Goal: Information Seeking & Learning: Learn about a topic

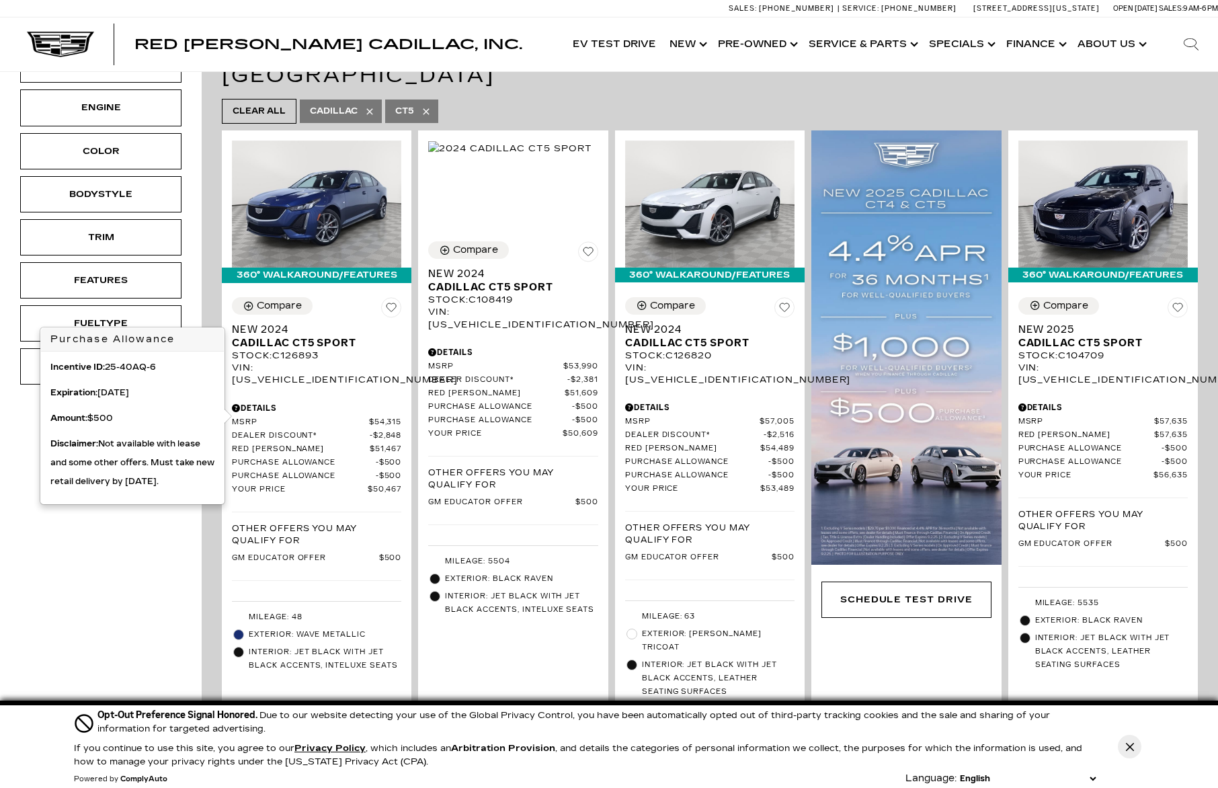
scroll to position [112, 0]
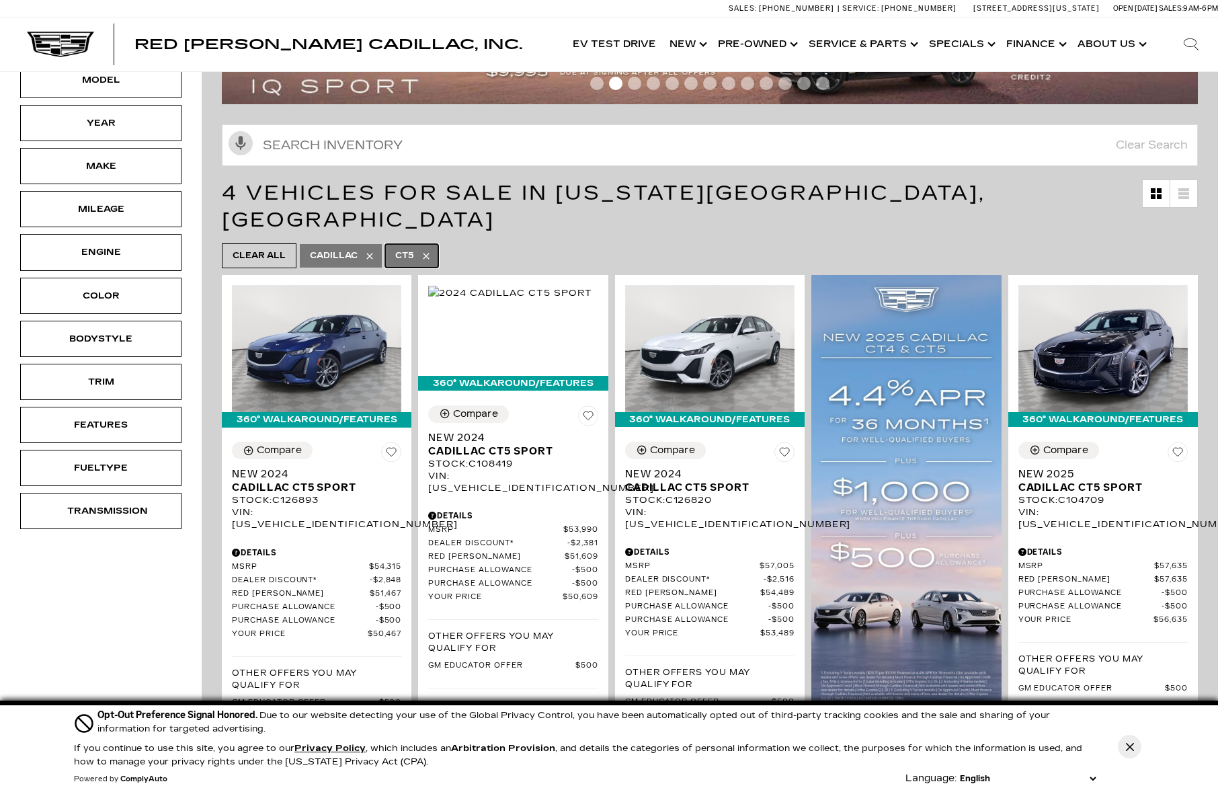
click at [433, 244] on link "CT5" at bounding box center [411, 256] width 53 height 24
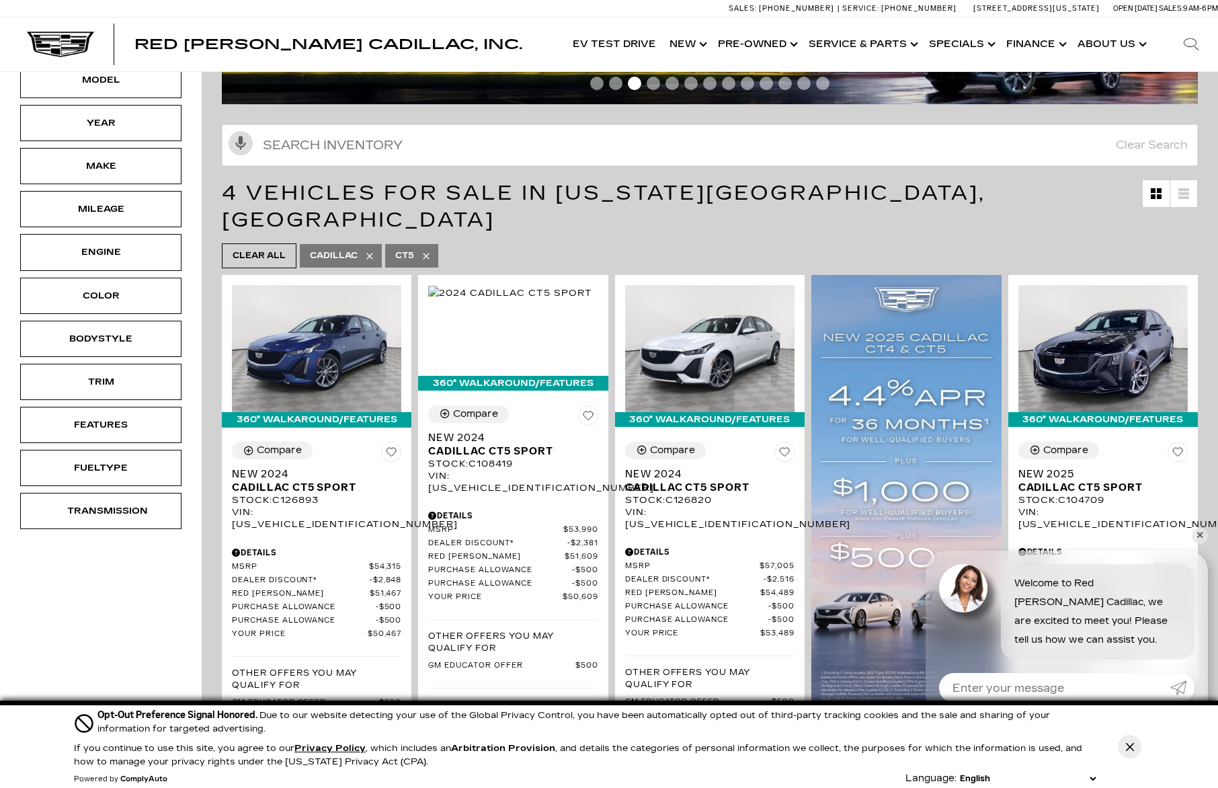
type input "$45,985"
type input "$158,810"
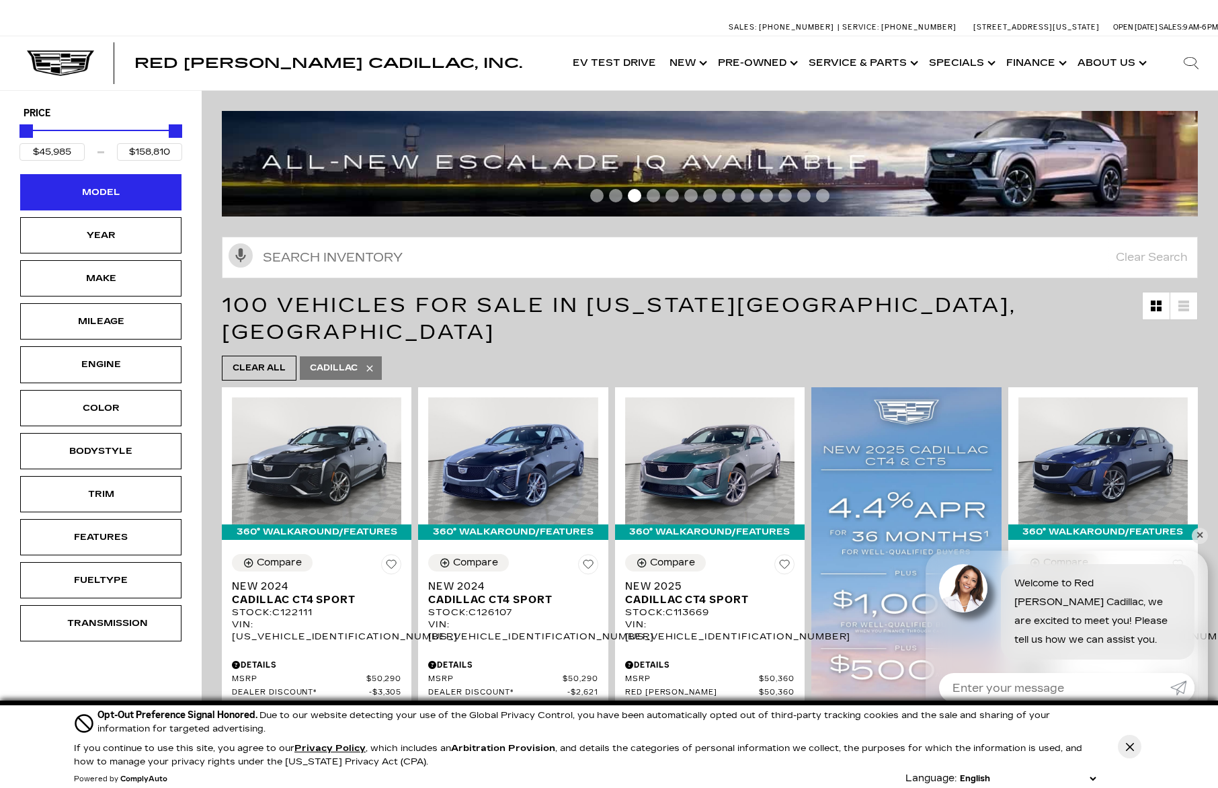
click at [86, 206] on div "Model" at bounding box center [100, 192] width 161 height 36
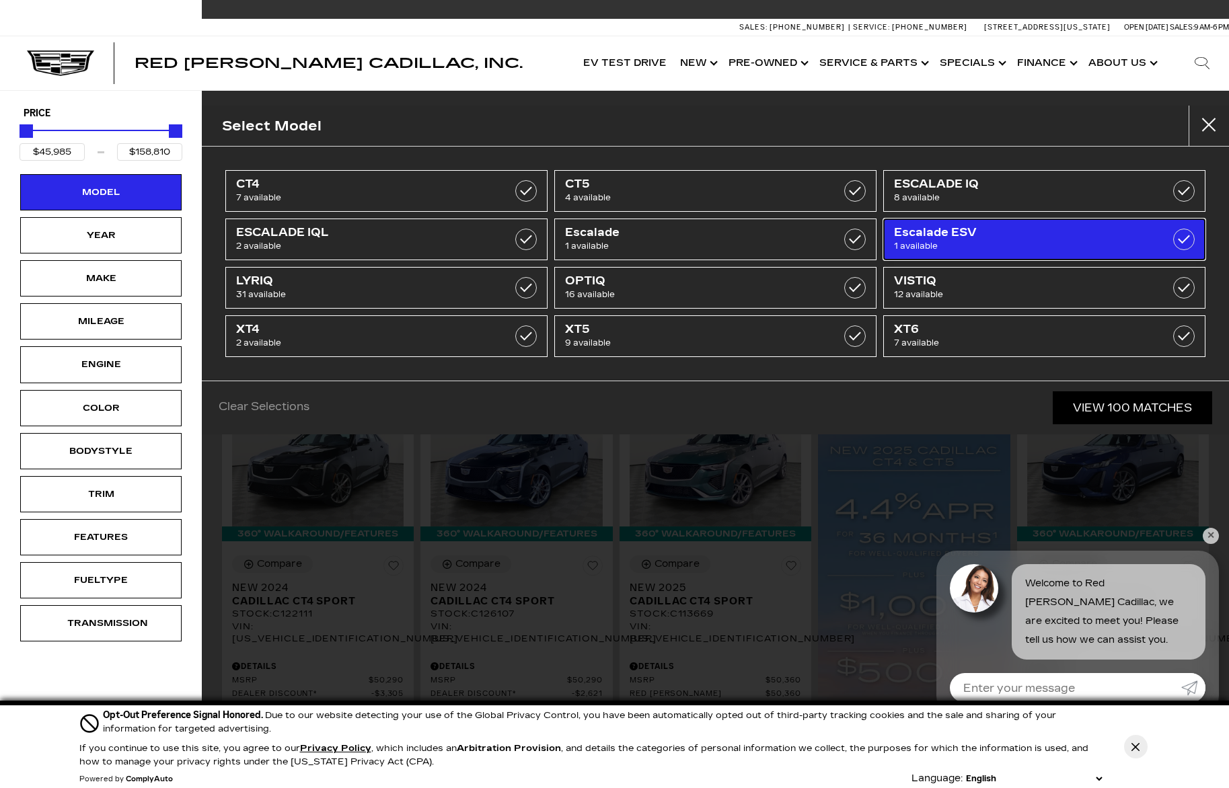
click at [927, 237] on span "Escalade ESV" at bounding box center [1022, 232] width 256 height 13
type input "$129,320"
checkbox input "true"
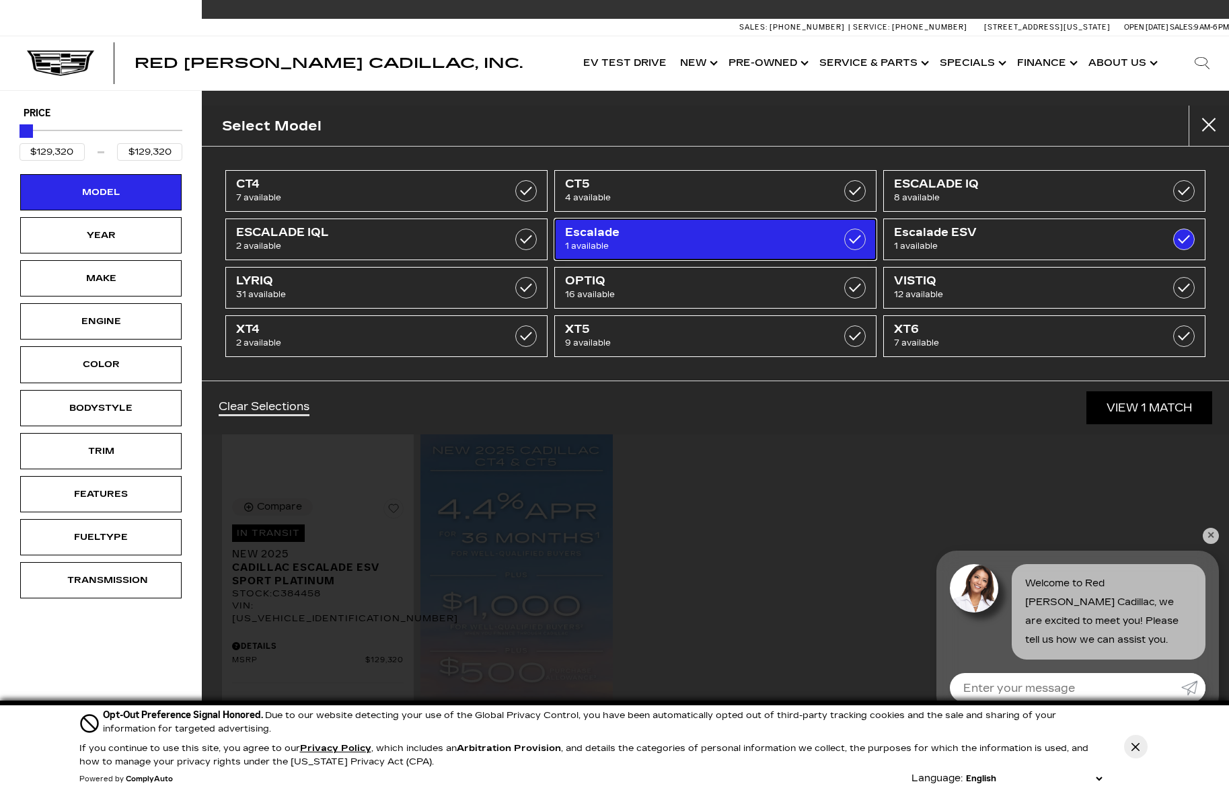
click at [635, 233] on span "Escalade" at bounding box center [693, 232] width 256 height 13
type input "$131,969"
checkbox input "true"
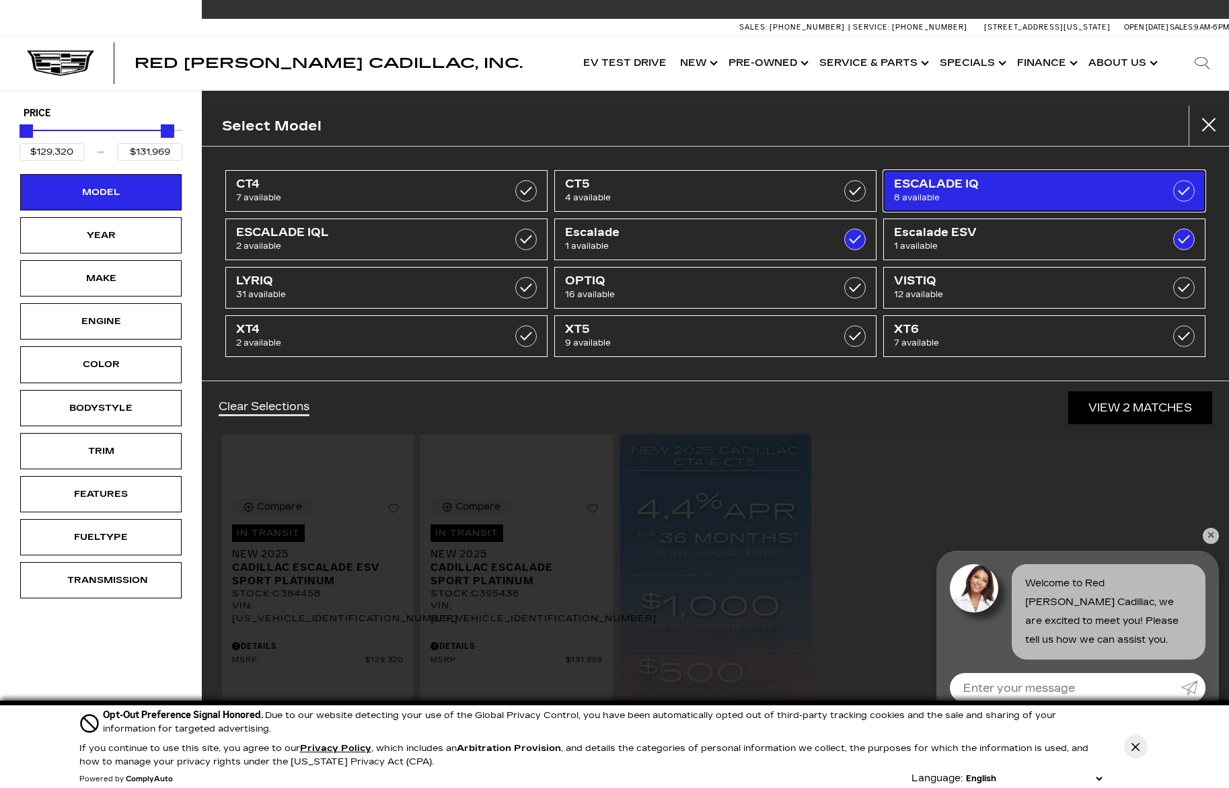
click at [921, 180] on span "ESCALADE IQ" at bounding box center [1022, 184] width 256 height 13
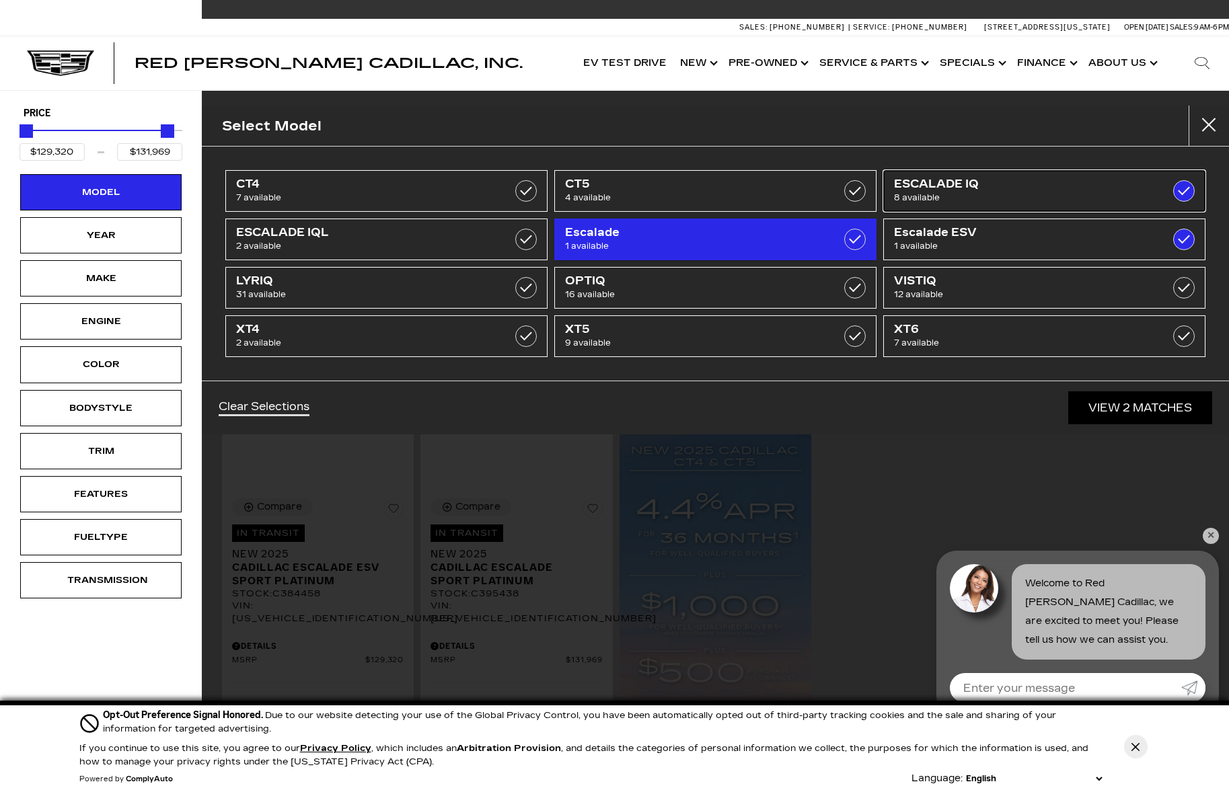
type input "$158,810"
checkbox input "true"
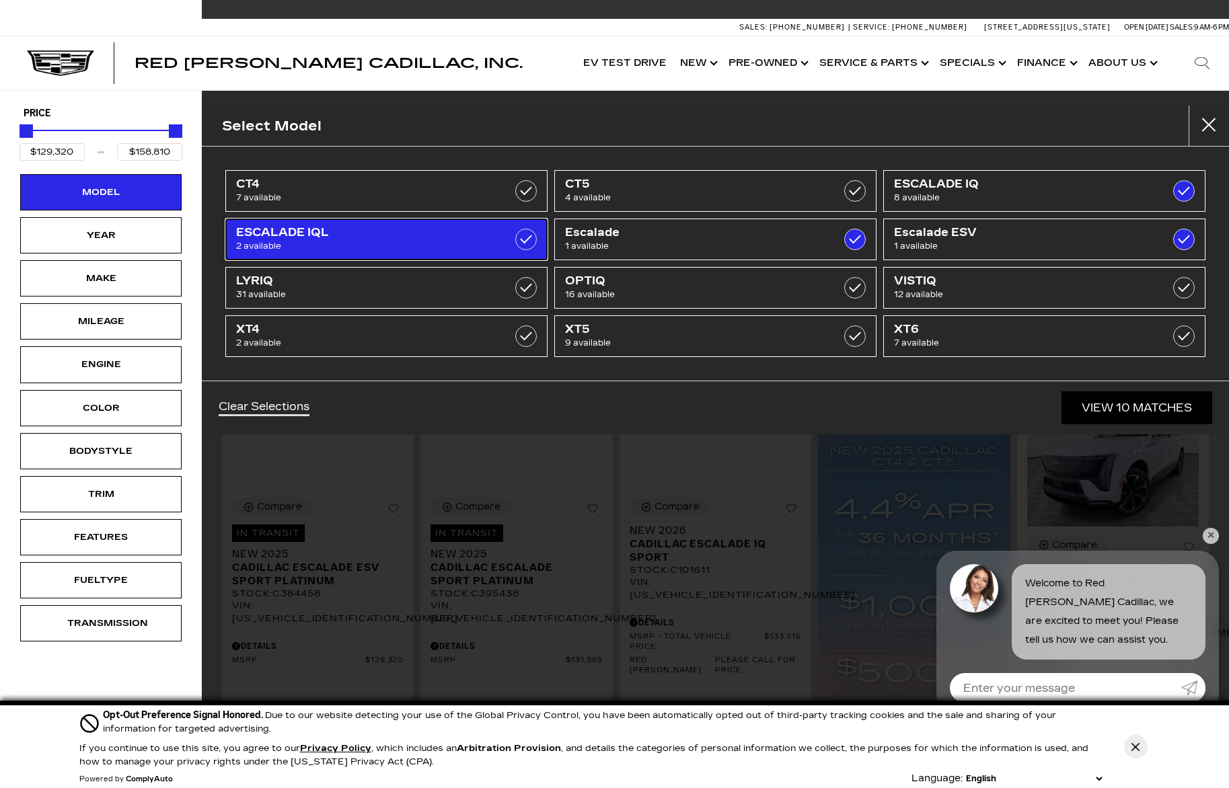
click at [379, 257] on link "ESCALADE IQL 2 available" at bounding box center [386, 240] width 322 height 42
checkbox input "true"
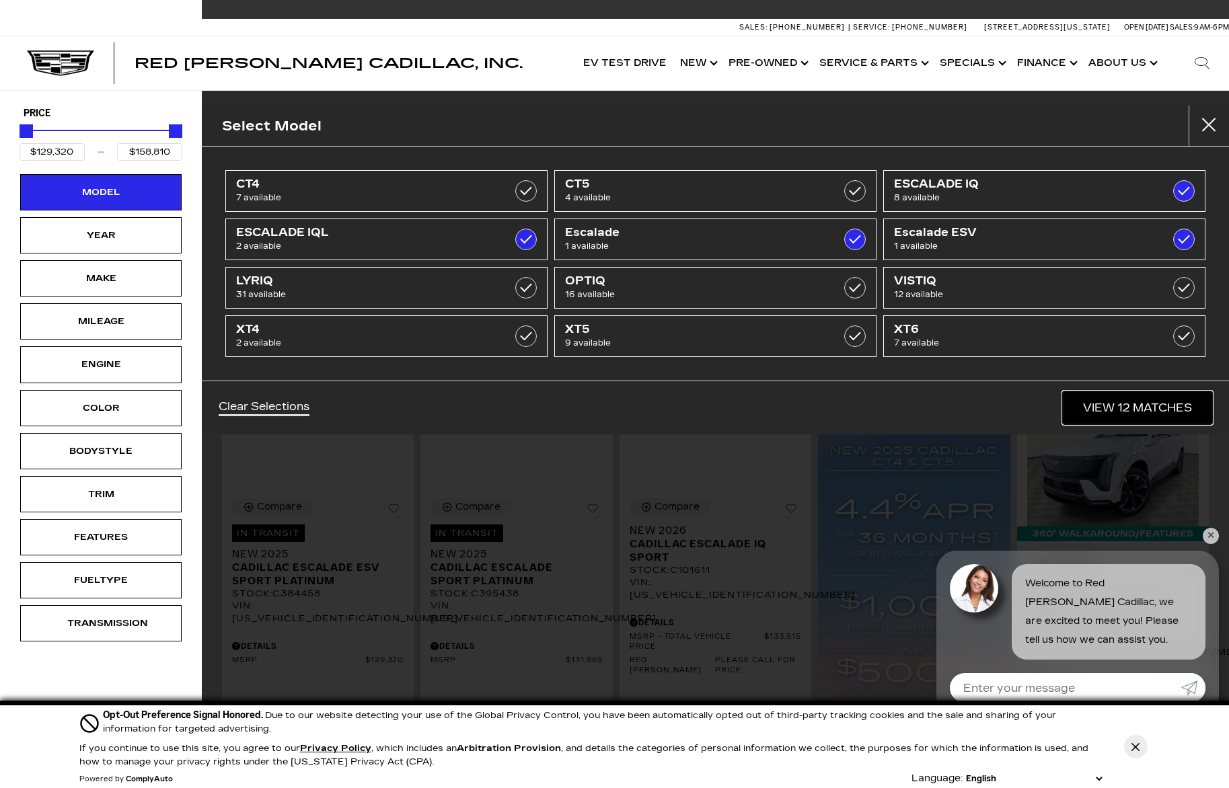
click at [1134, 400] on link "View 12 Matches" at bounding box center [1136, 407] width 149 height 33
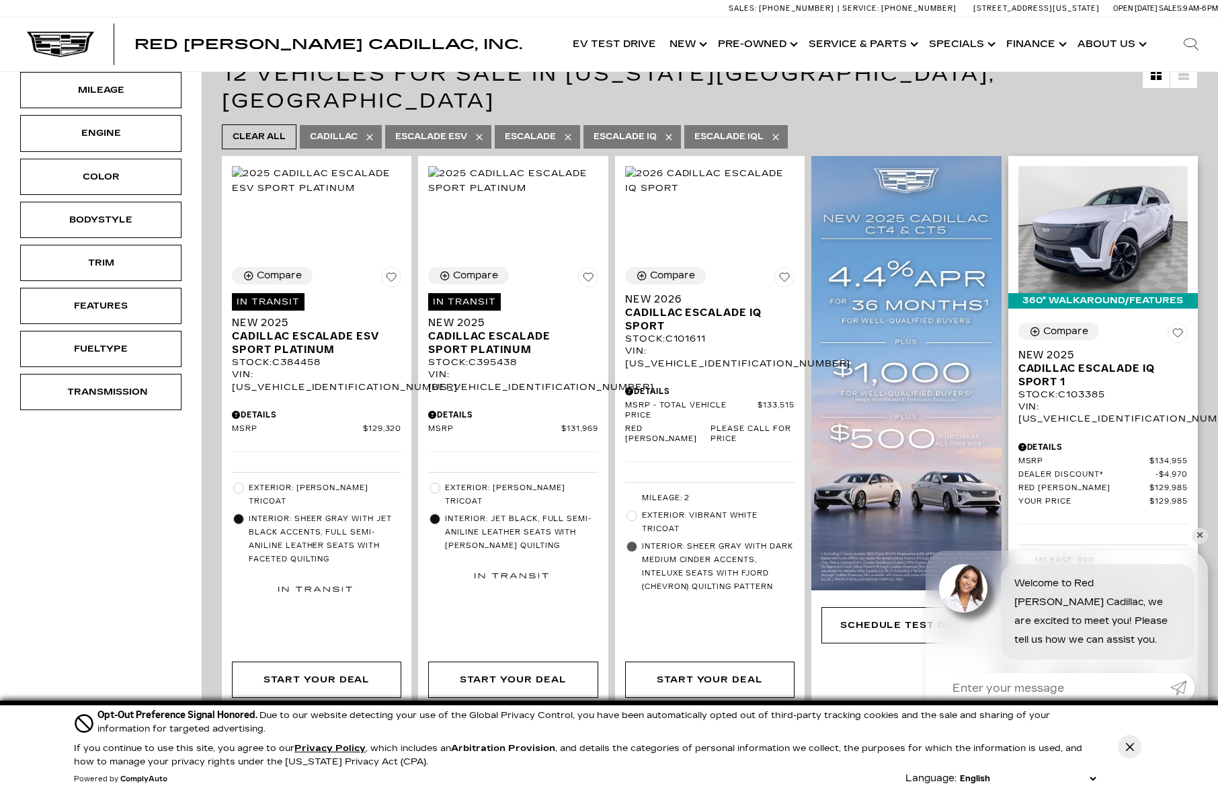
scroll to position [224, 0]
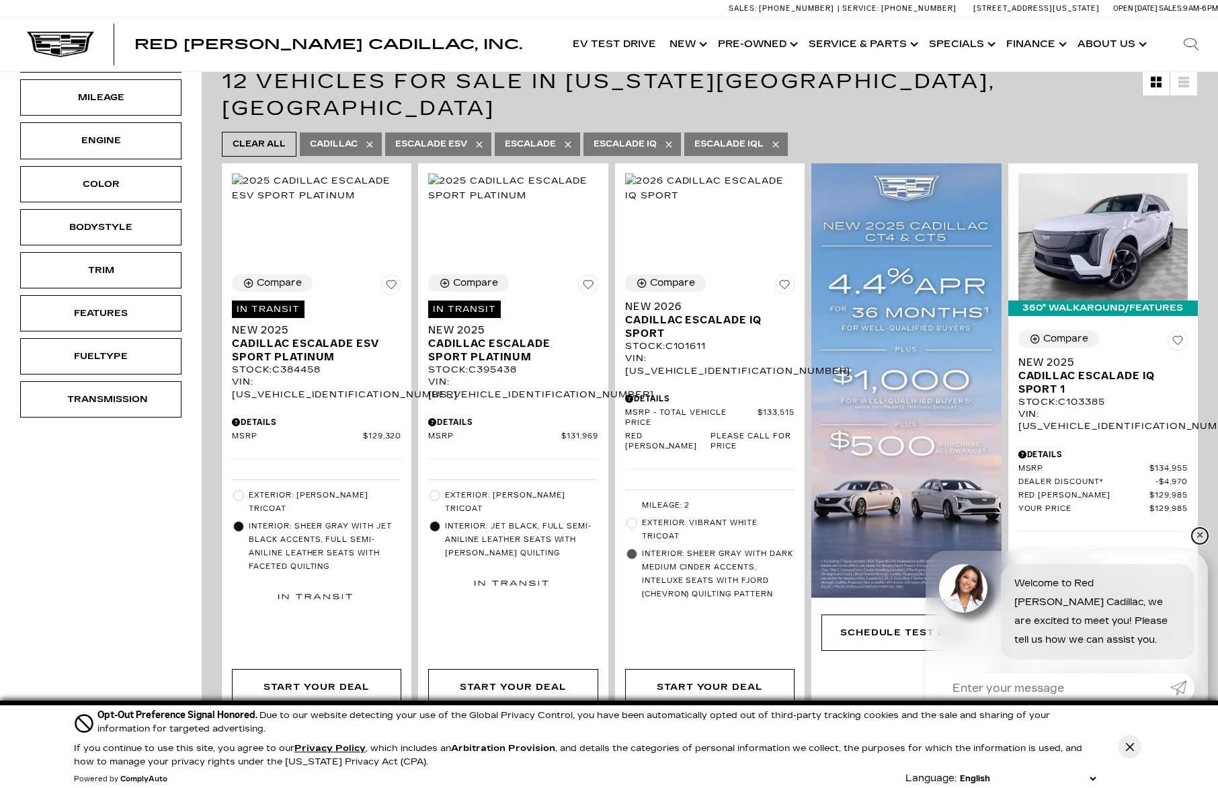
click at [1200, 534] on link "✕" at bounding box center [1200, 536] width 16 height 16
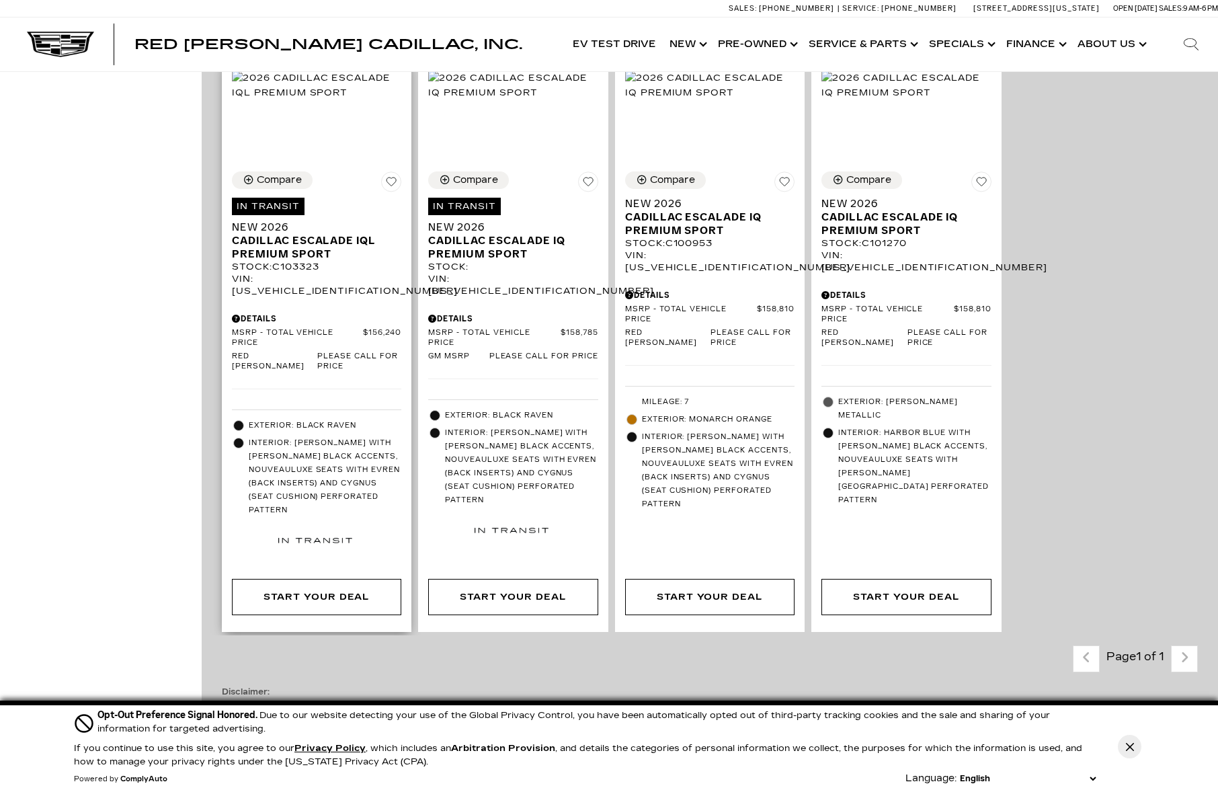
scroll to position [1345, 0]
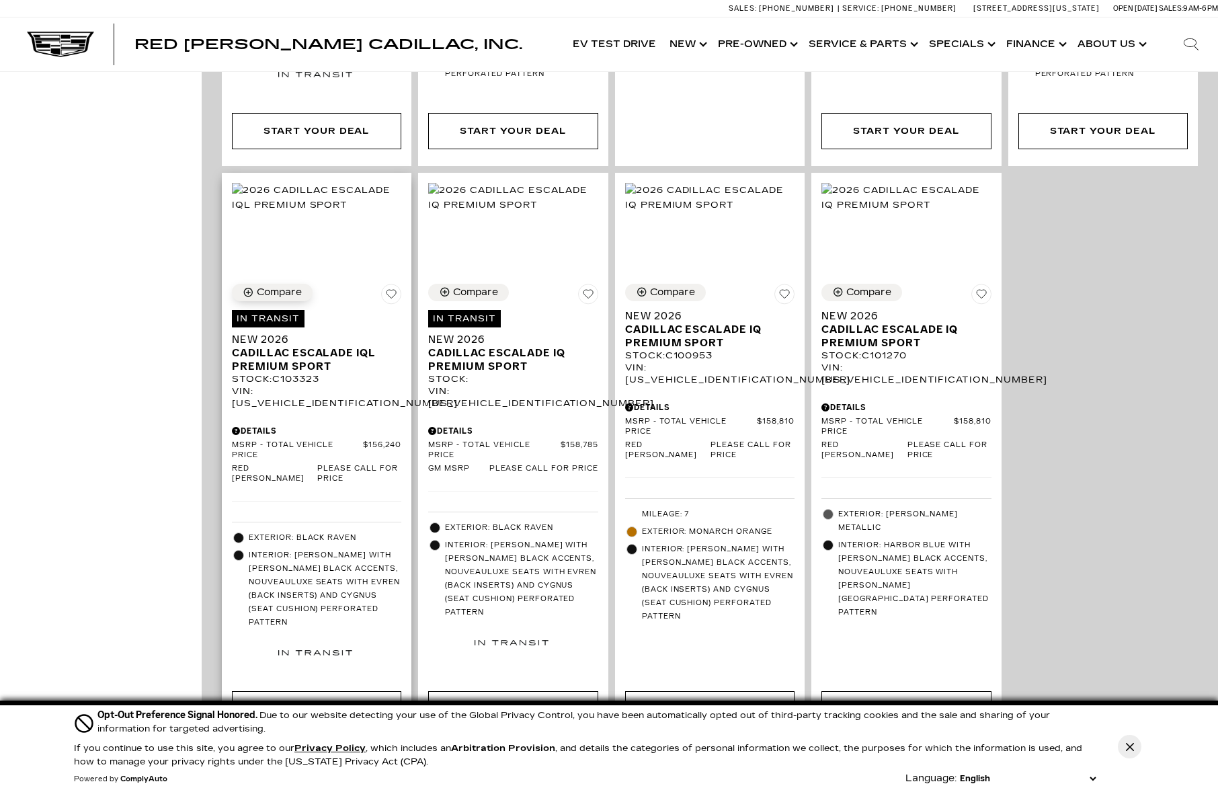
click at [307, 284] on button "Compare" at bounding box center [272, 292] width 81 height 17
click at [471, 286] on div "Compare" at bounding box center [475, 292] width 45 height 12
click at [317, 346] on span "Cadillac ESCALADE IQL Premium Sport" at bounding box center [311, 359] width 159 height 27
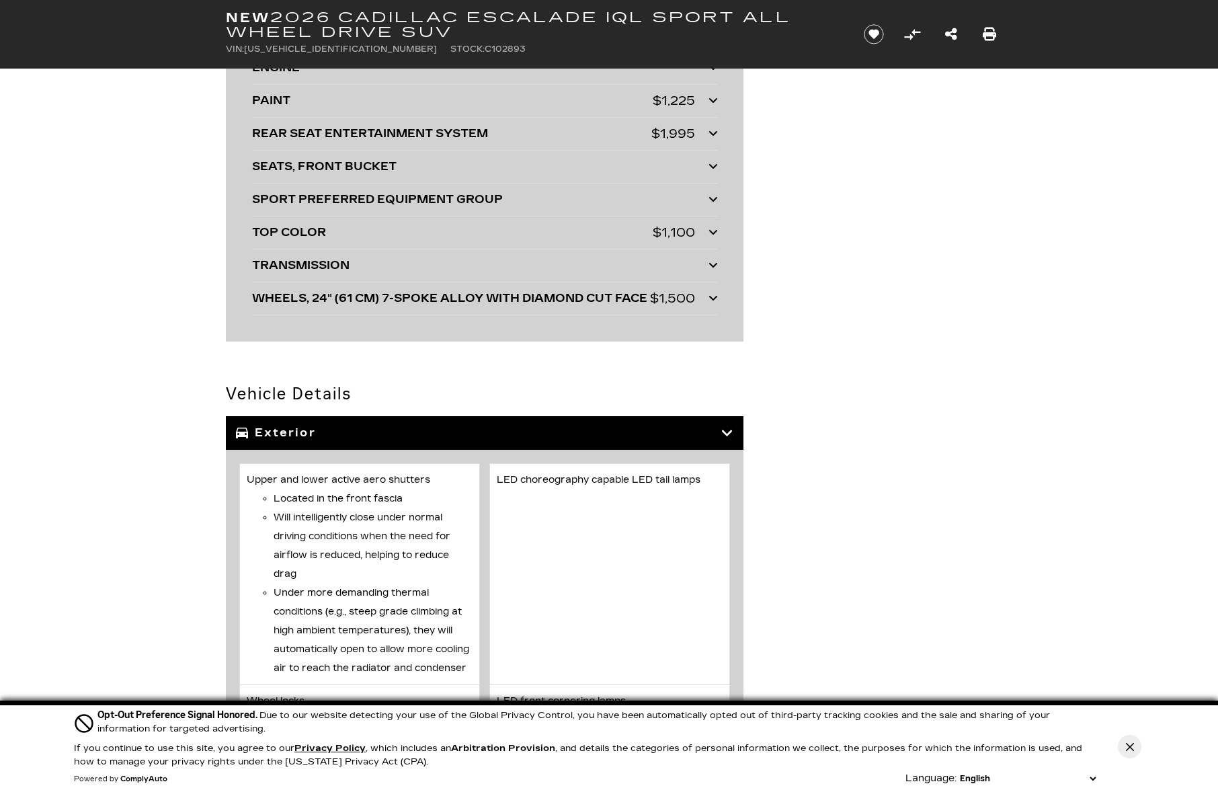
scroll to position [3811, 0]
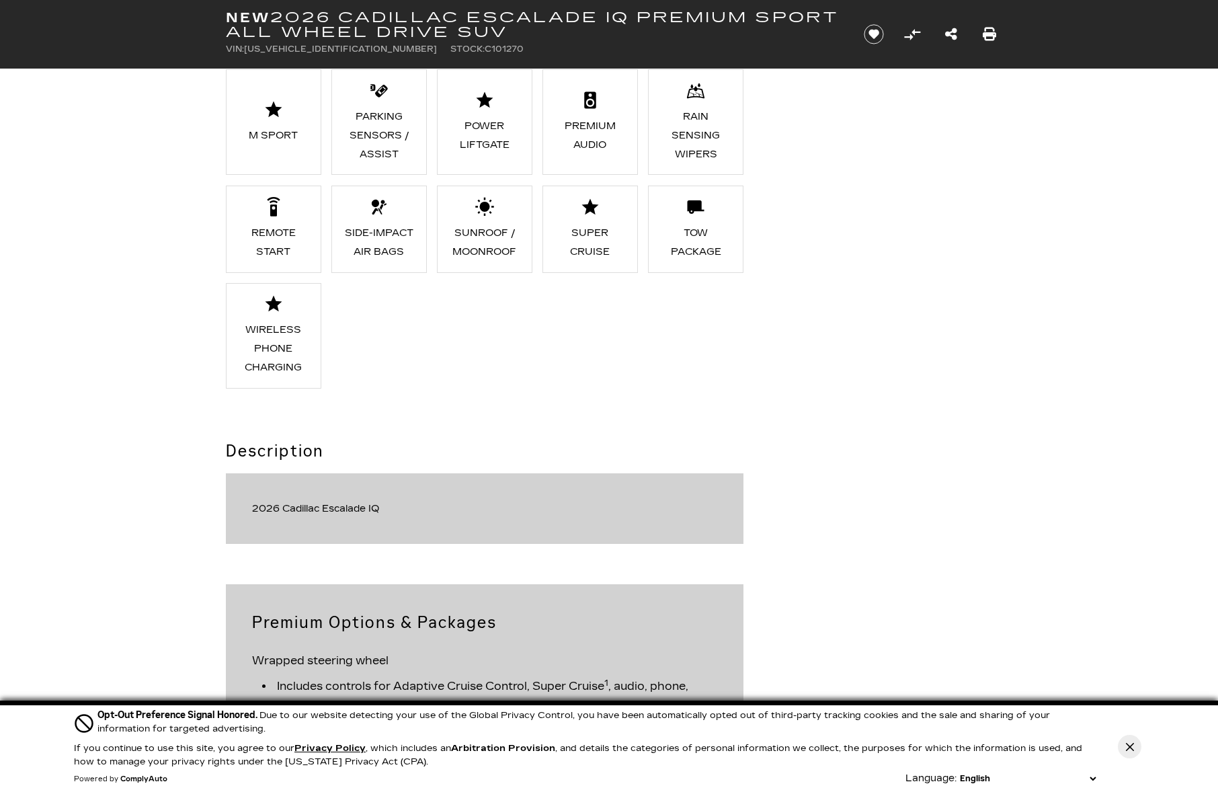
scroll to position [1121, 0]
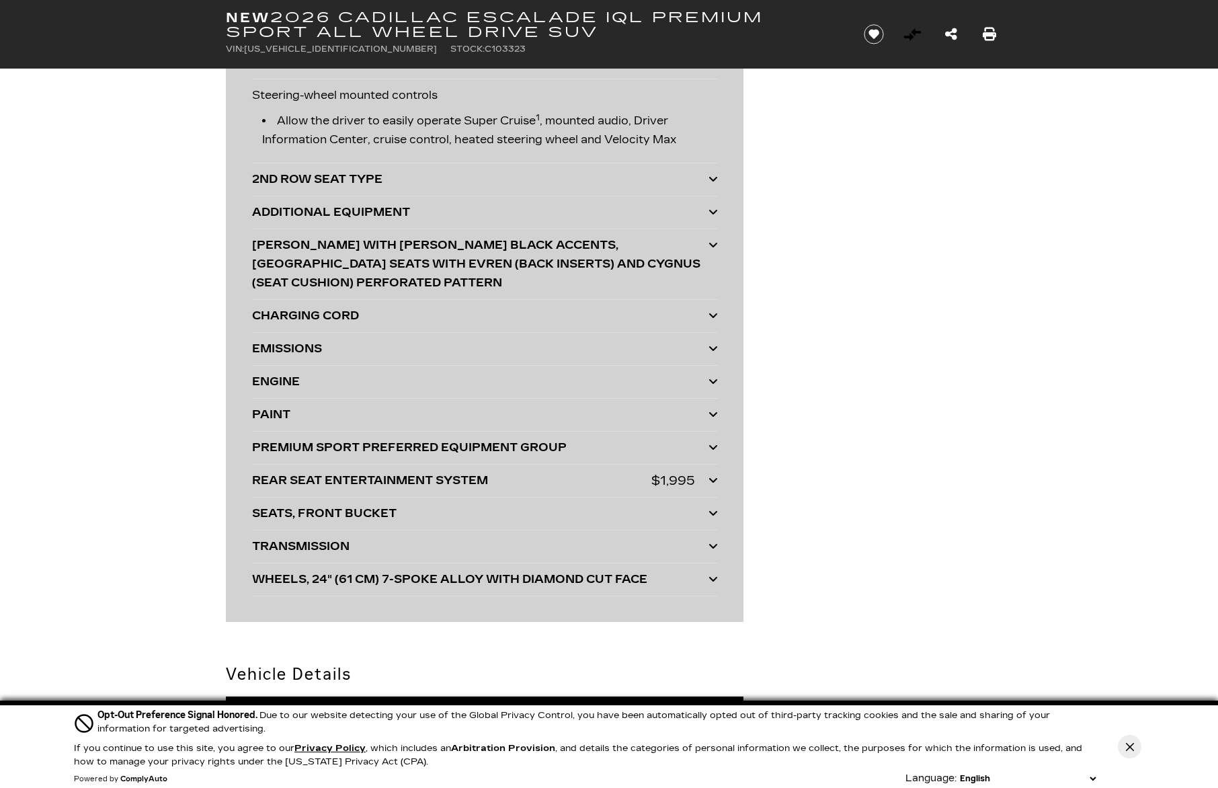
scroll to position [3250, 0]
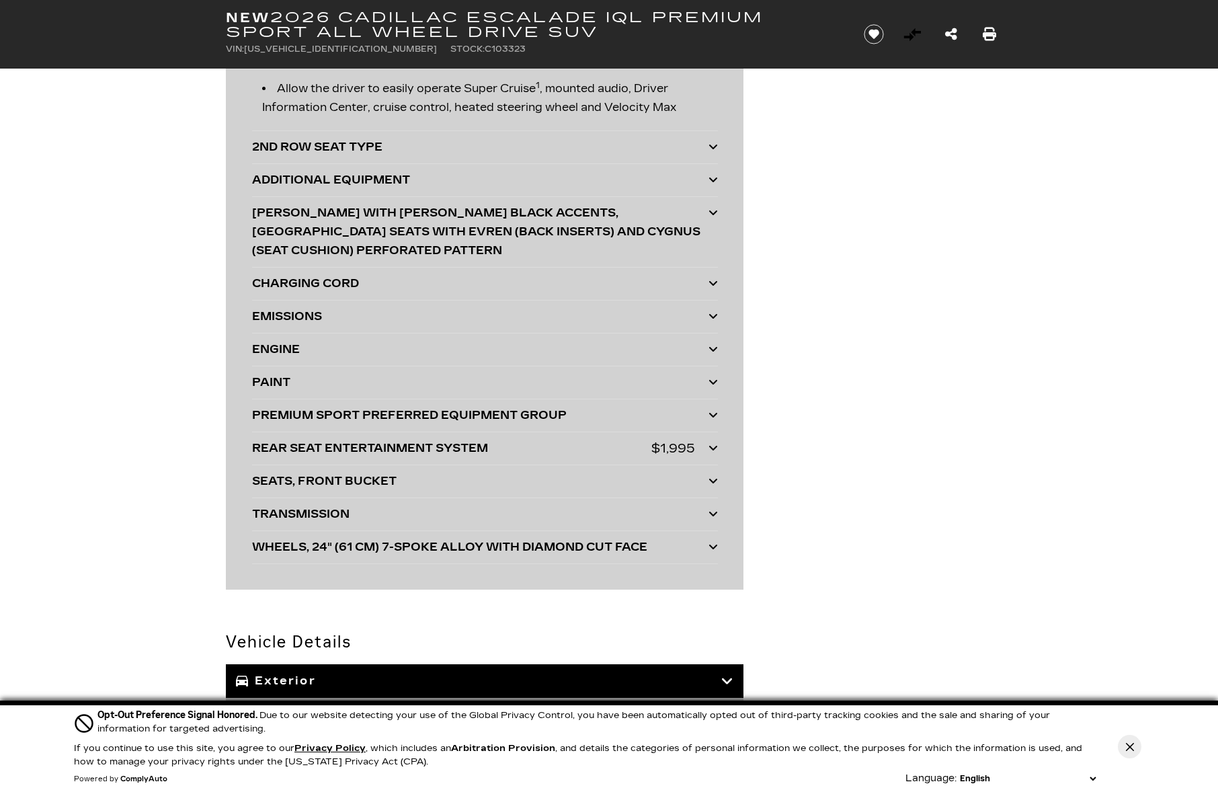
click at [319, 138] on div "2ND ROW SEAT TYPE" at bounding box center [480, 147] width 457 height 19
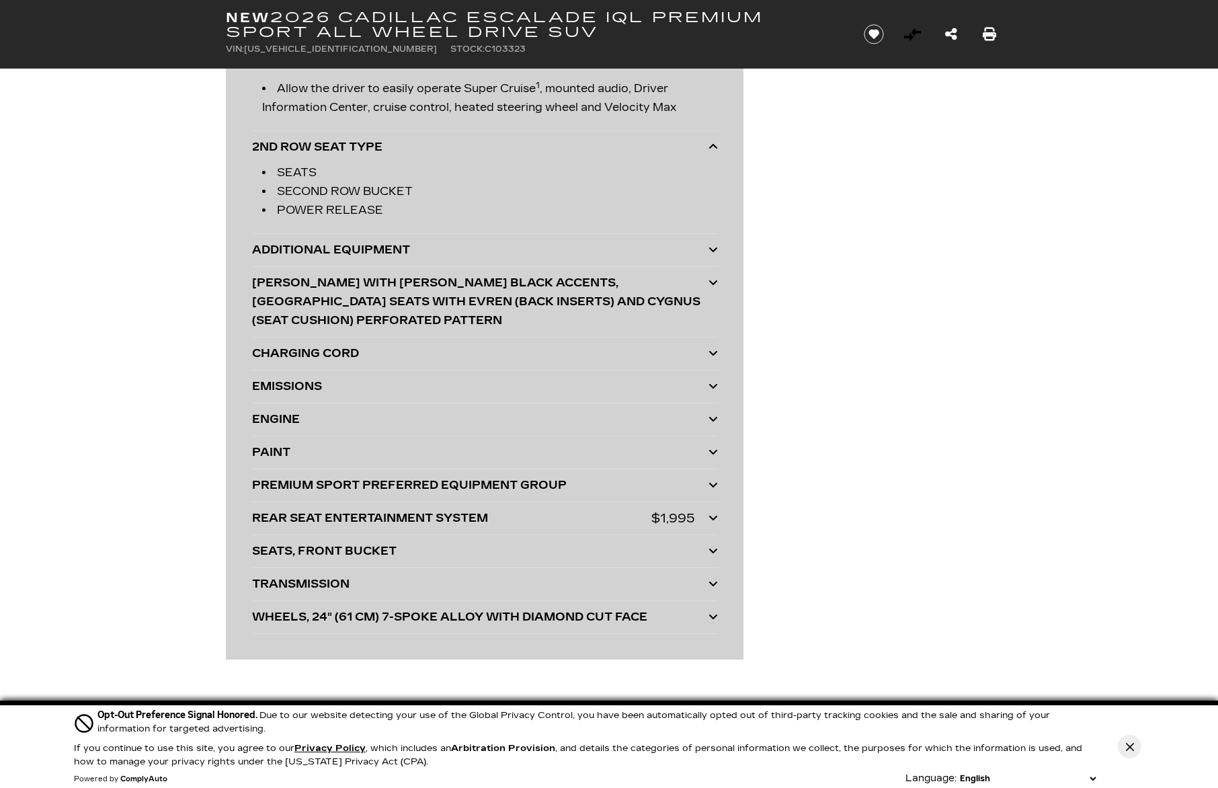
click at [397, 241] on div "ADDITIONAL EQUIPMENT" at bounding box center [480, 250] width 457 height 19
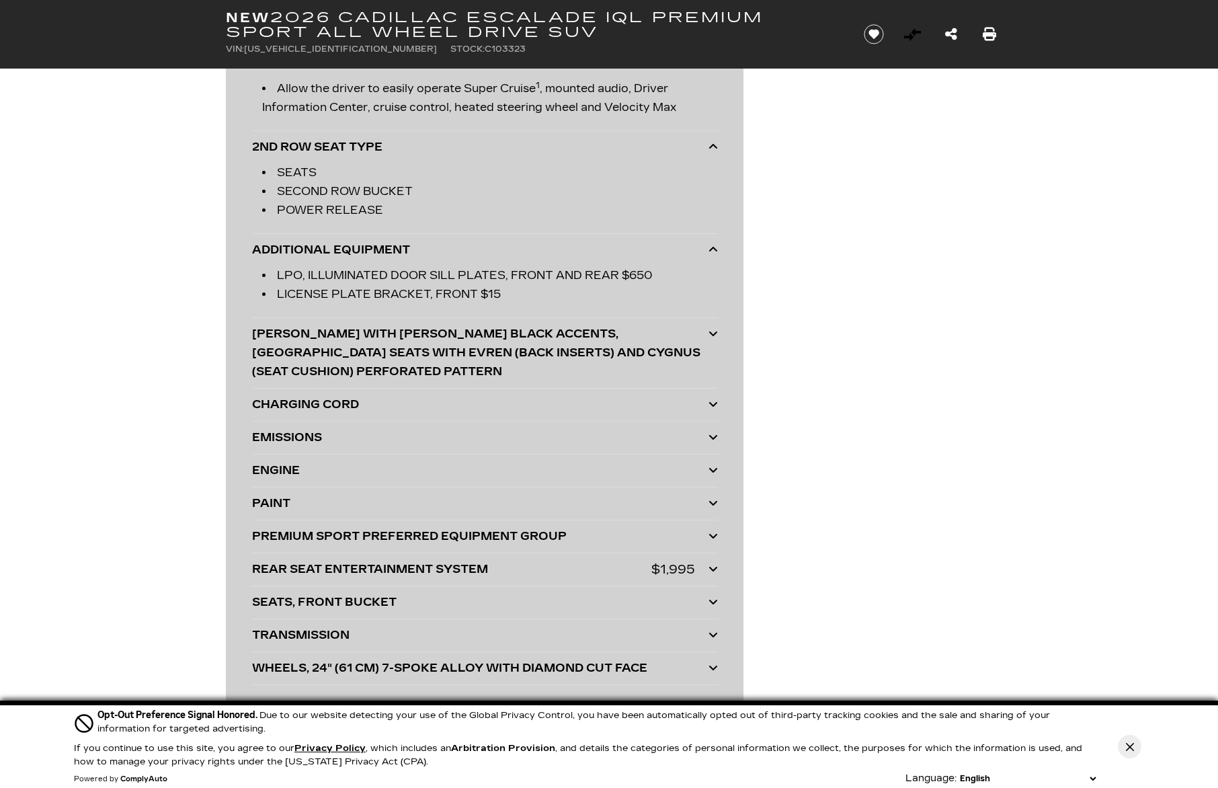
click at [352, 395] on div "CHARGING CORD" at bounding box center [480, 404] width 457 height 19
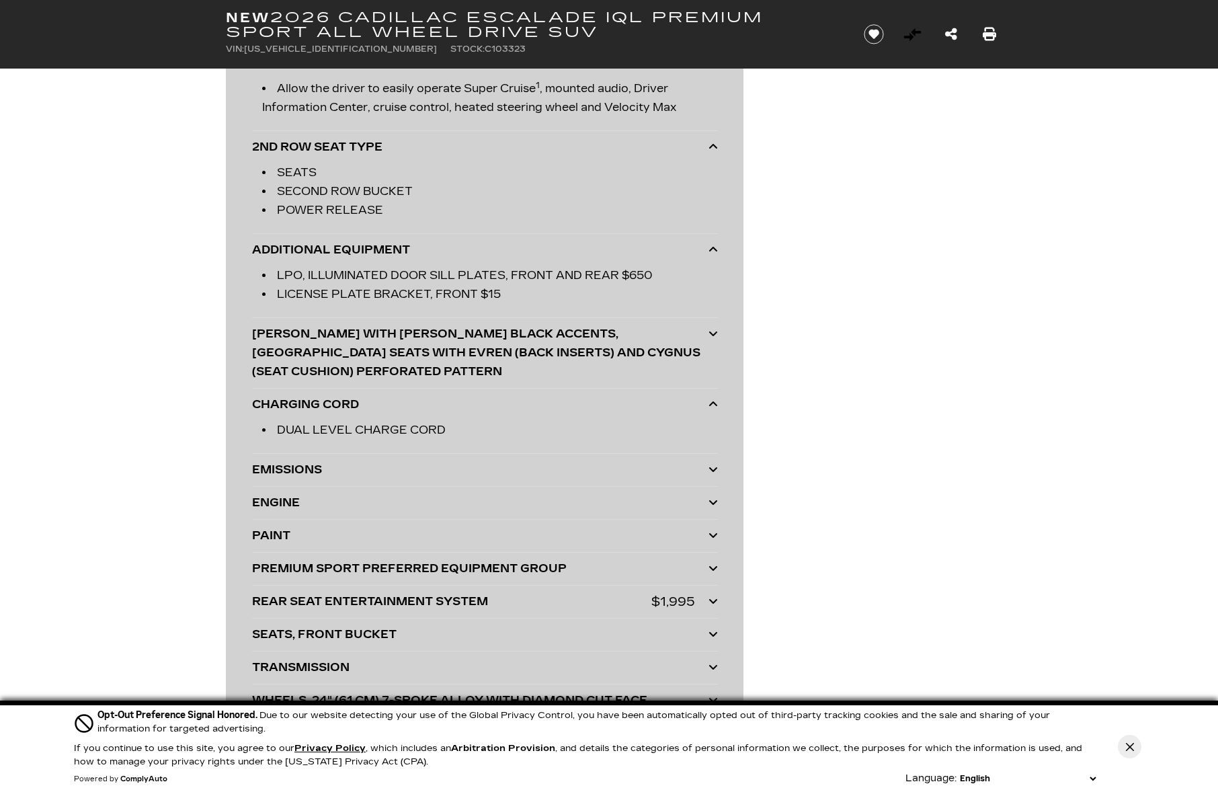
click at [293, 461] on div "EMISSIONS" at bounding box center [480, 470] width 457 height 19
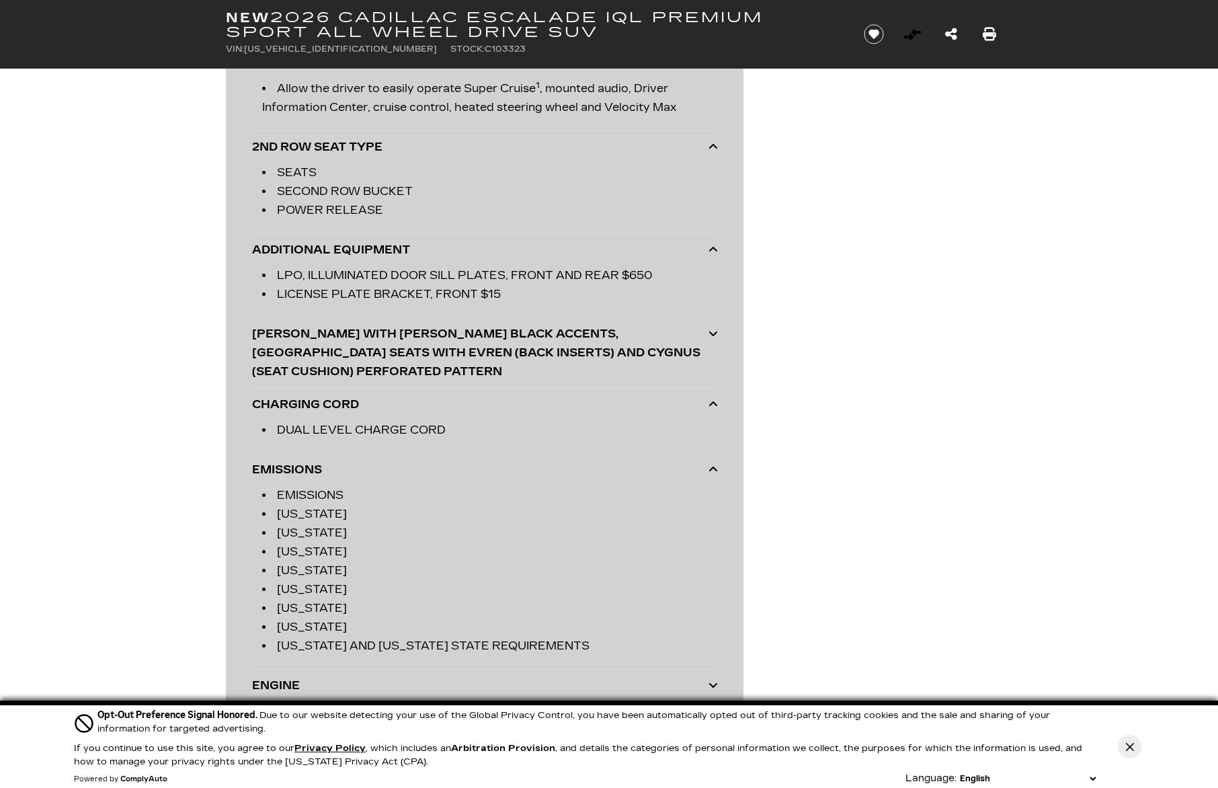
scroll to position [3474, 0]
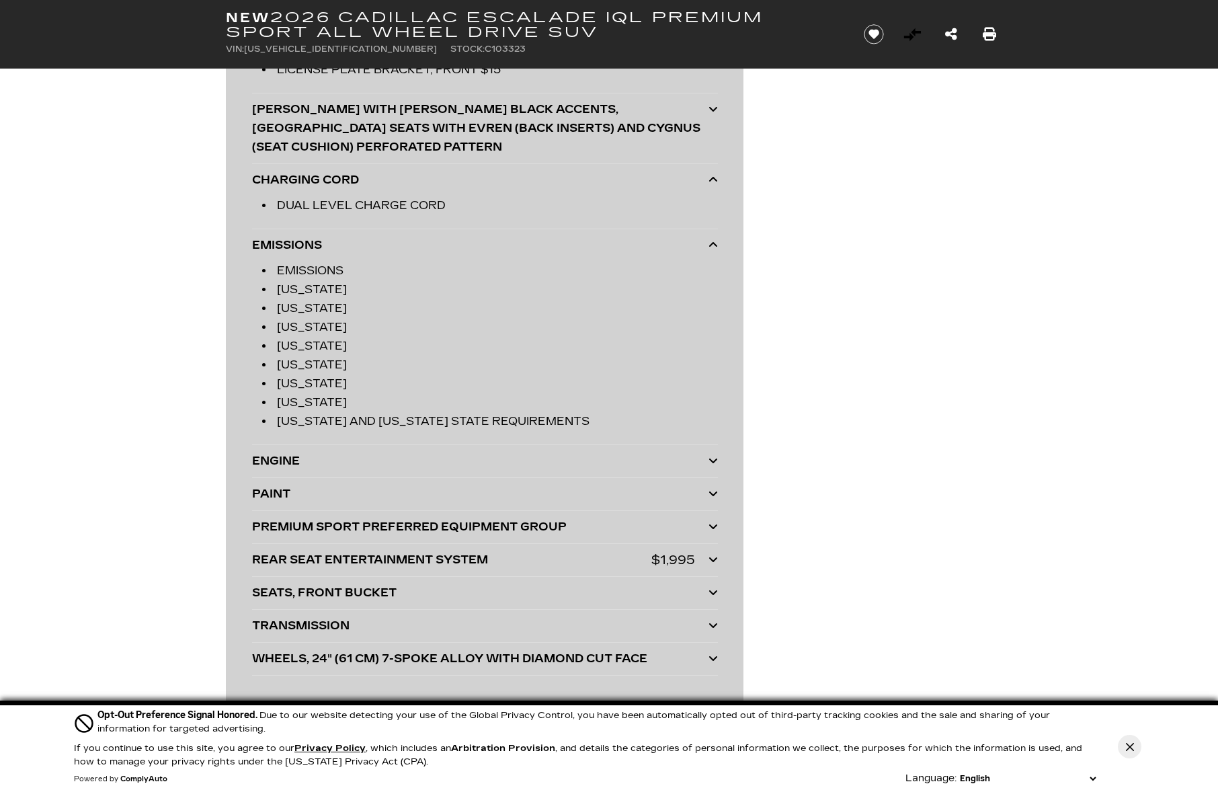
click at [277, 452] on div "ENGINE" at bounding box center [480, 461] width 457 height 19
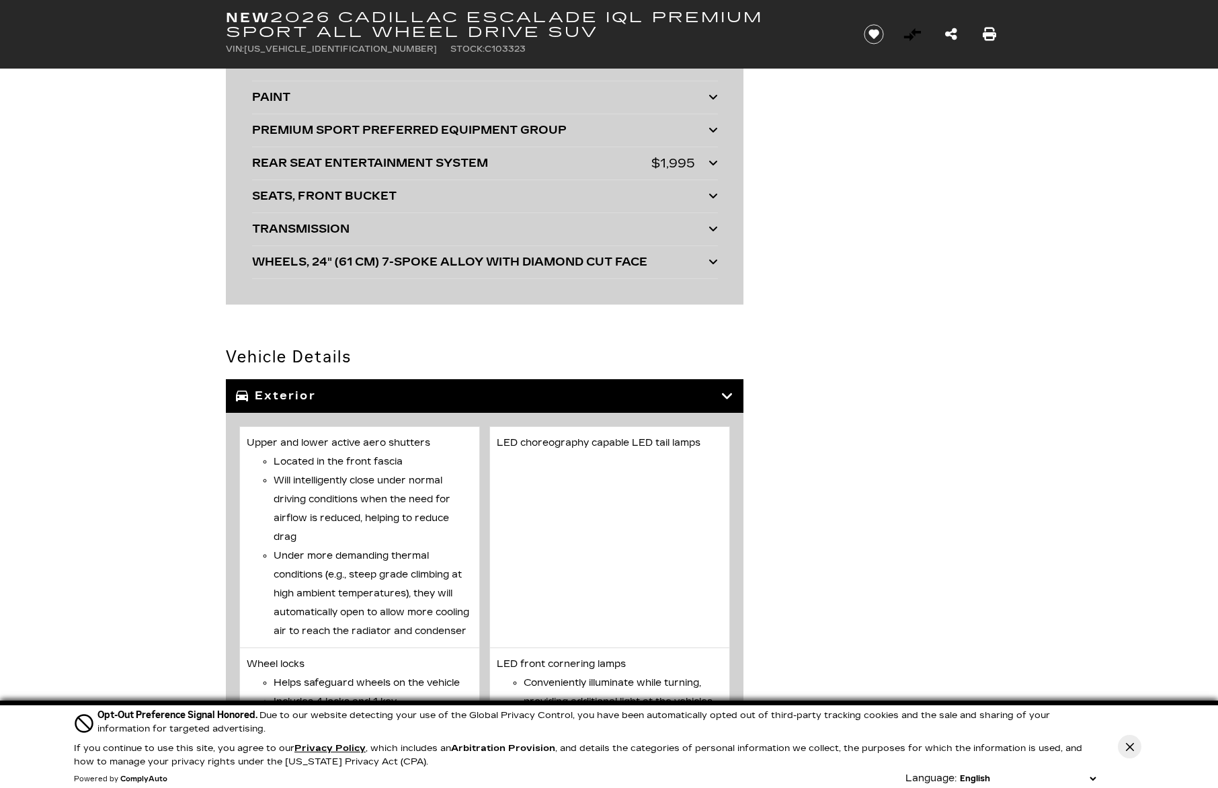
scroll to position [3698, 0]
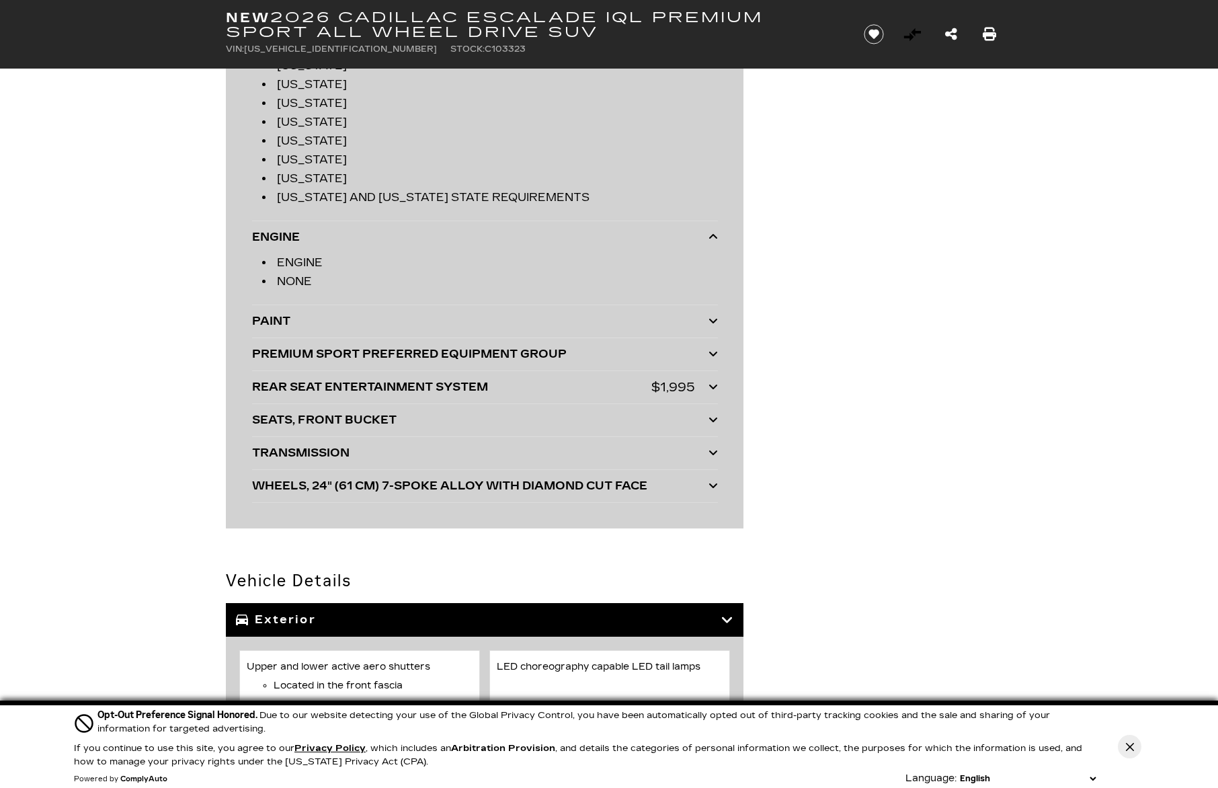
click at [270, 312] on div "PAINT" at bounding box center [480, 321] width 457 height 19
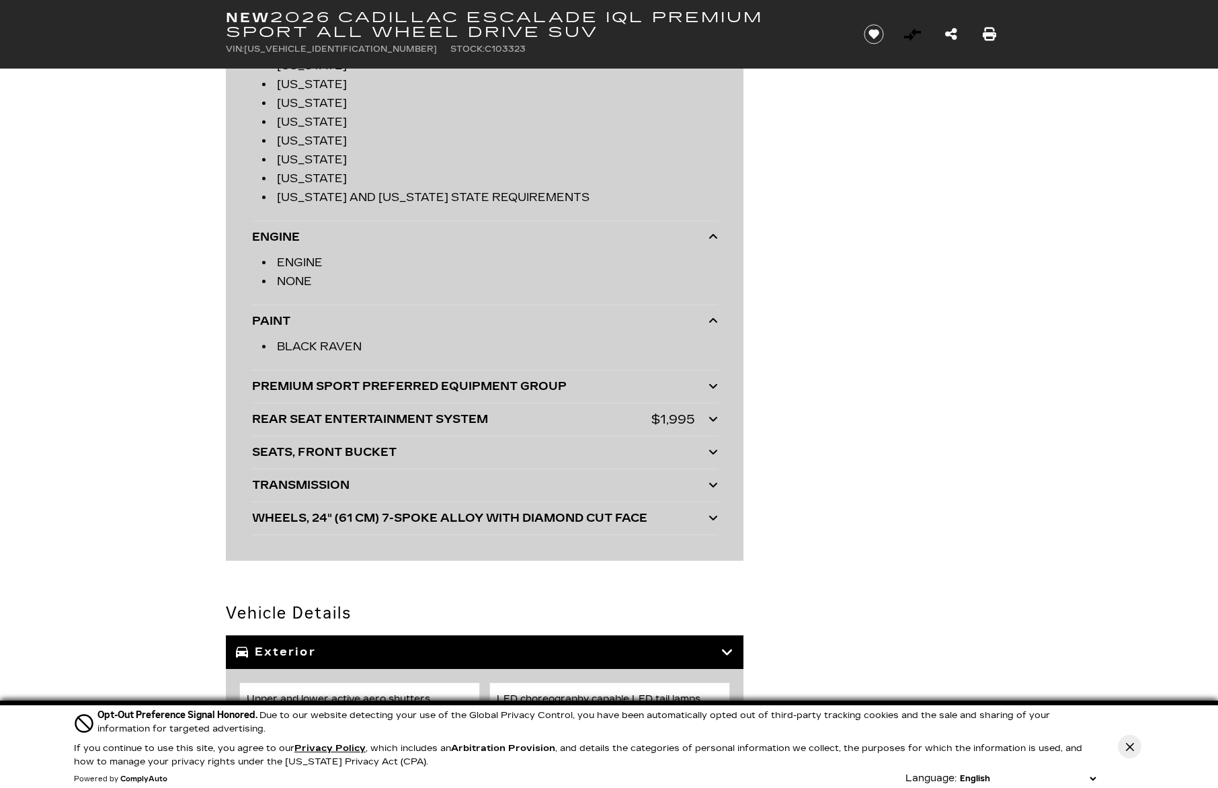
click at [381, 377] on div "PREMIUM SPORT PREFERRED EQUIPMENT GROUP" at bounding box center [480, 386] width 457 height 19
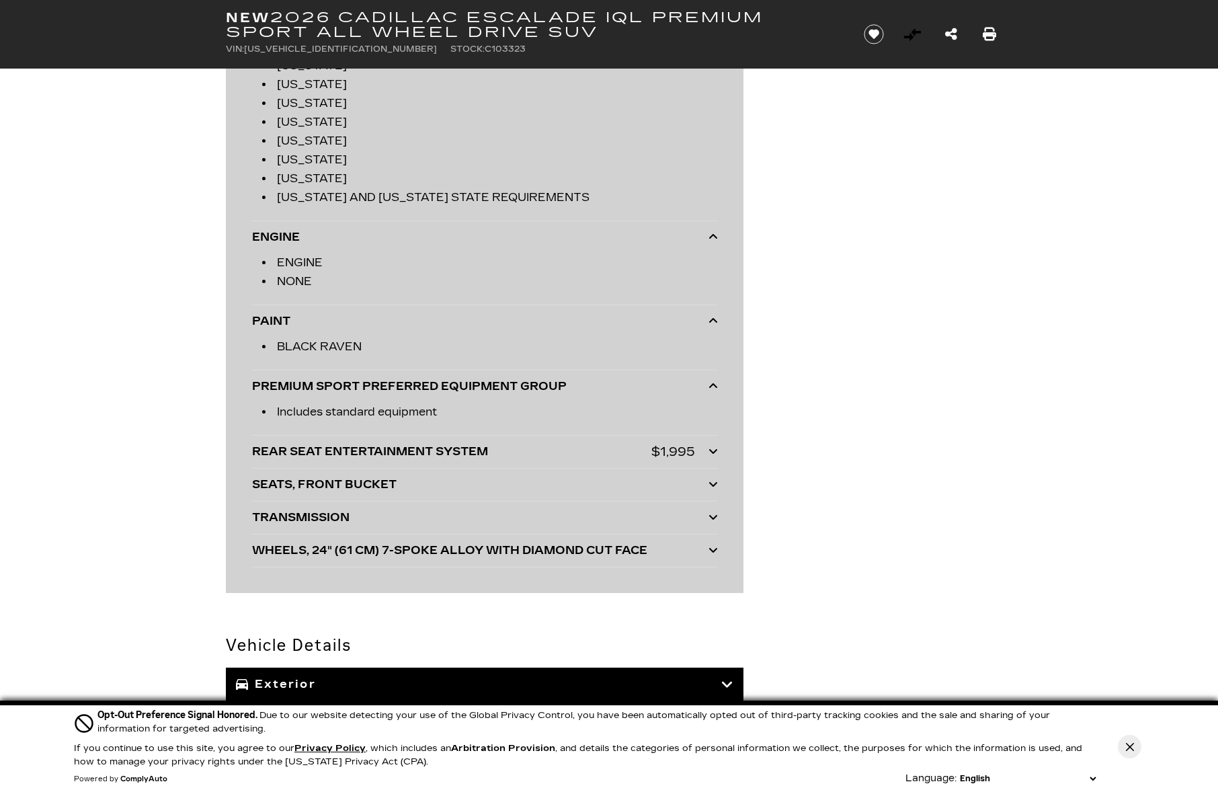
click at [377, 442] on div "REAR SEAT ENTERTAINMENT SYSTEM" at bounding box center [451, 451] width 399 height 19
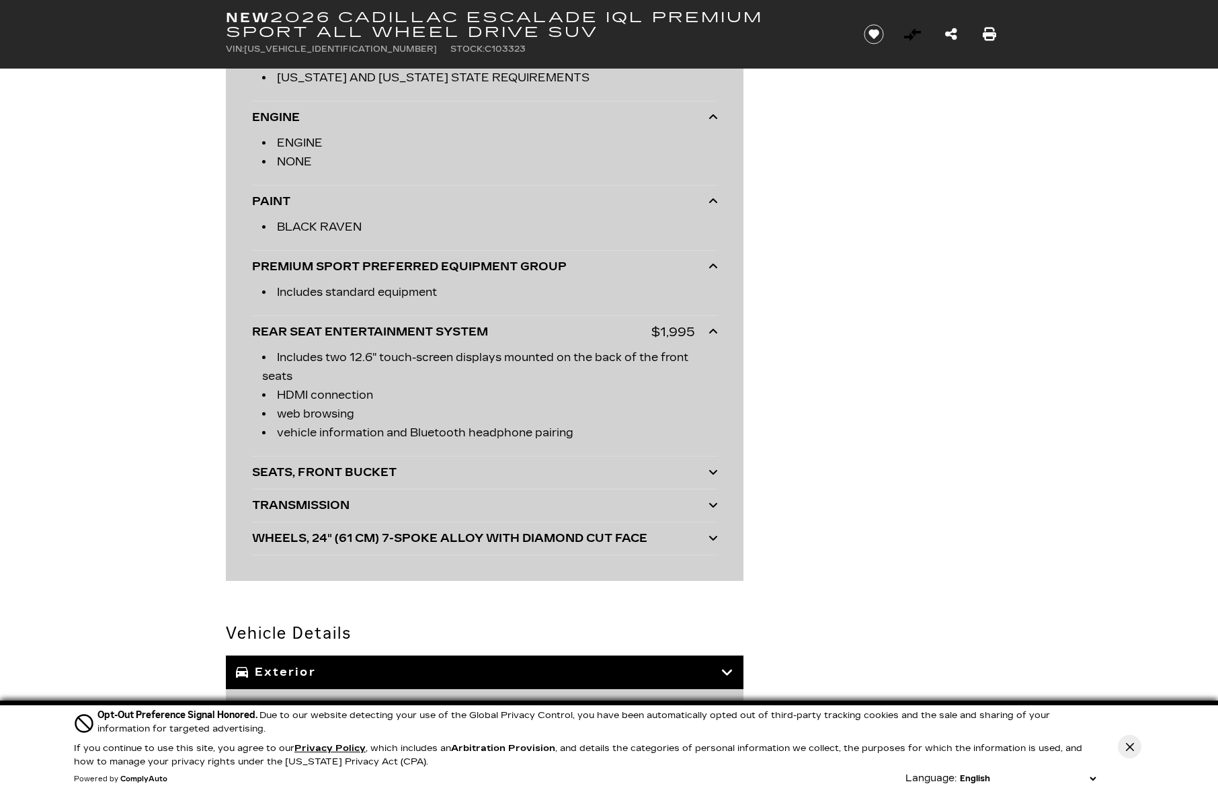
scroll to position [3922, 0]
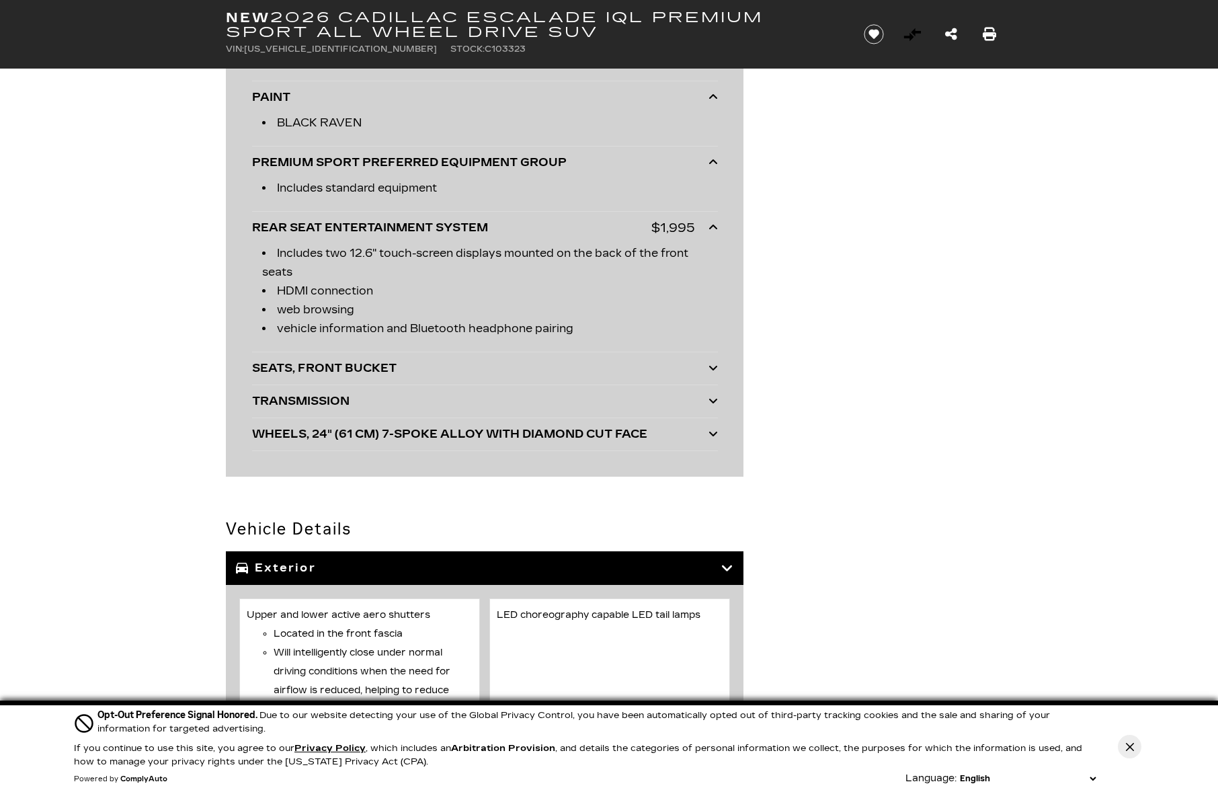
click at [356, 360] on div "SEATS, FRONT BUCKET" at bounding box center [480, 368] width 457 height 19
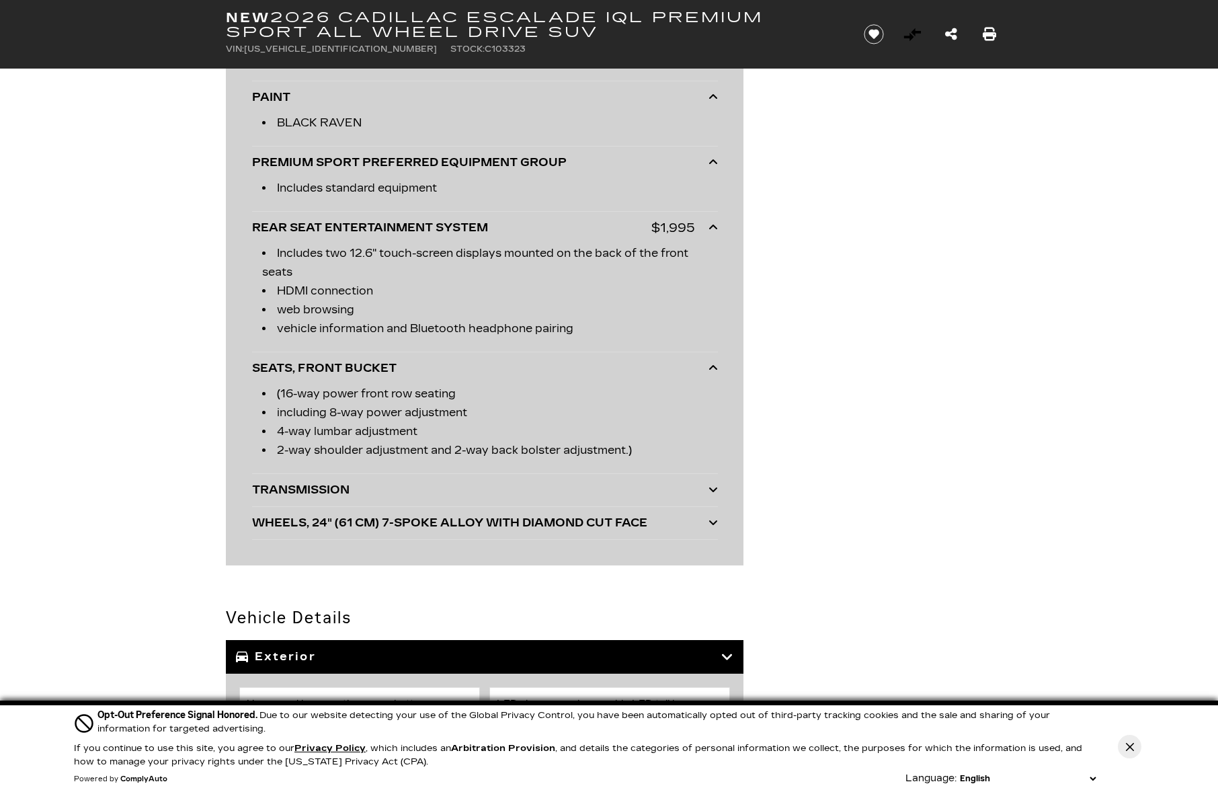
click at [488, 514] on div "WHEELS, 24" (61 CM) 7-SPOKE ALLOY WITH DIAMOND CUT FACE" at bounding box center [480, 523] width 457 height 19
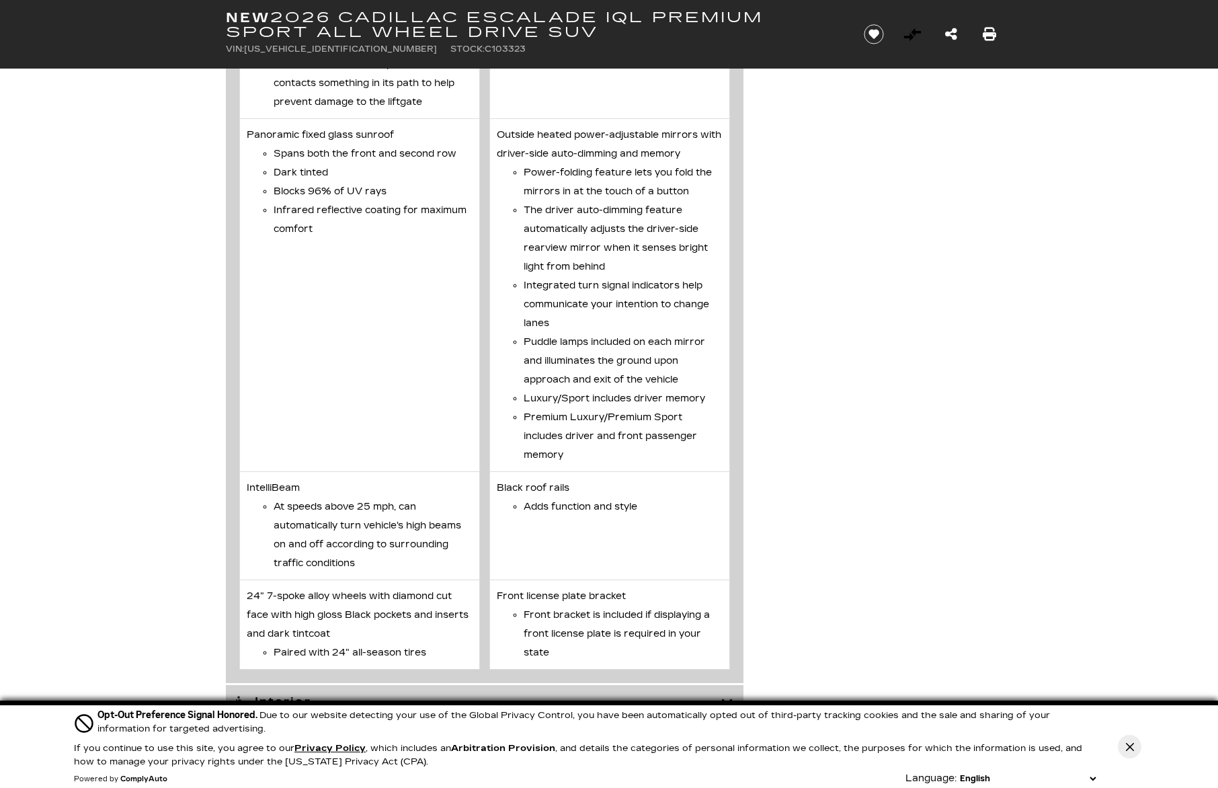
scroll to position [6388, 0]
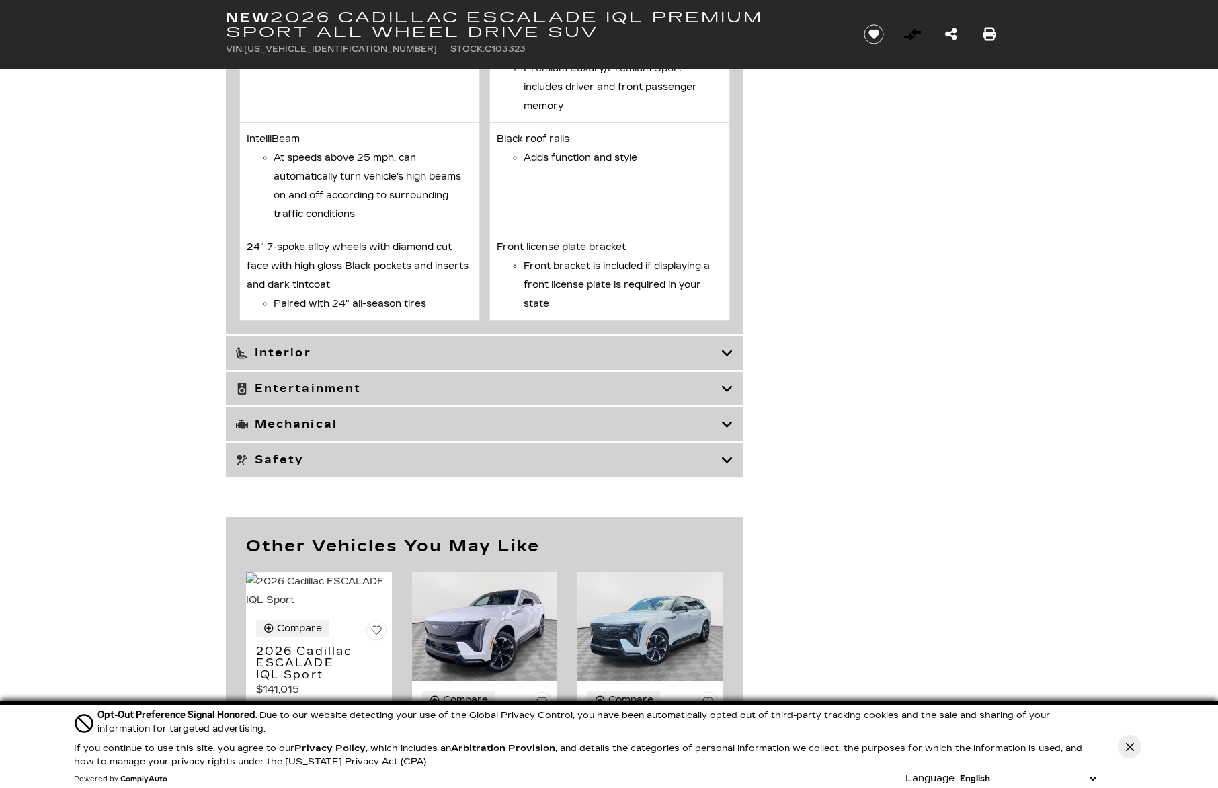
click at [276, 349] on div "Interior" at bounding box center [485, 353] width 518 height 34
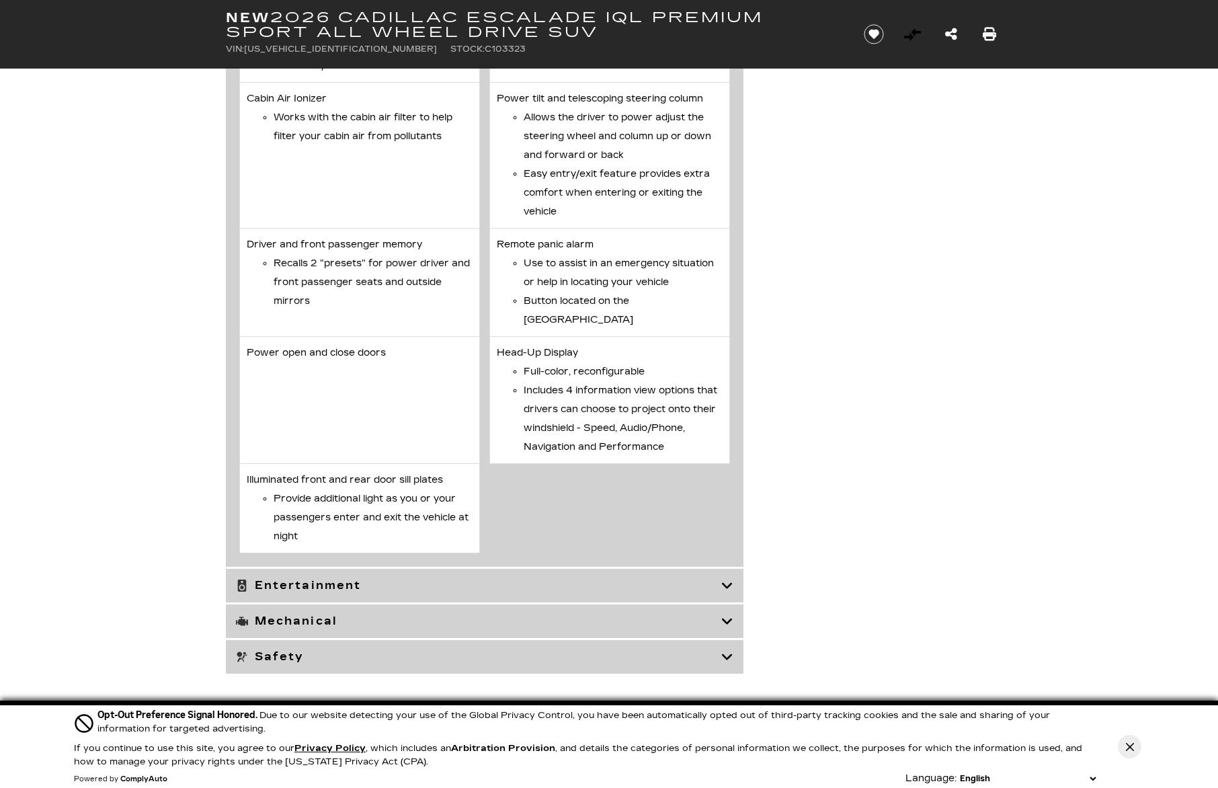
scroll to position [7509, 0]
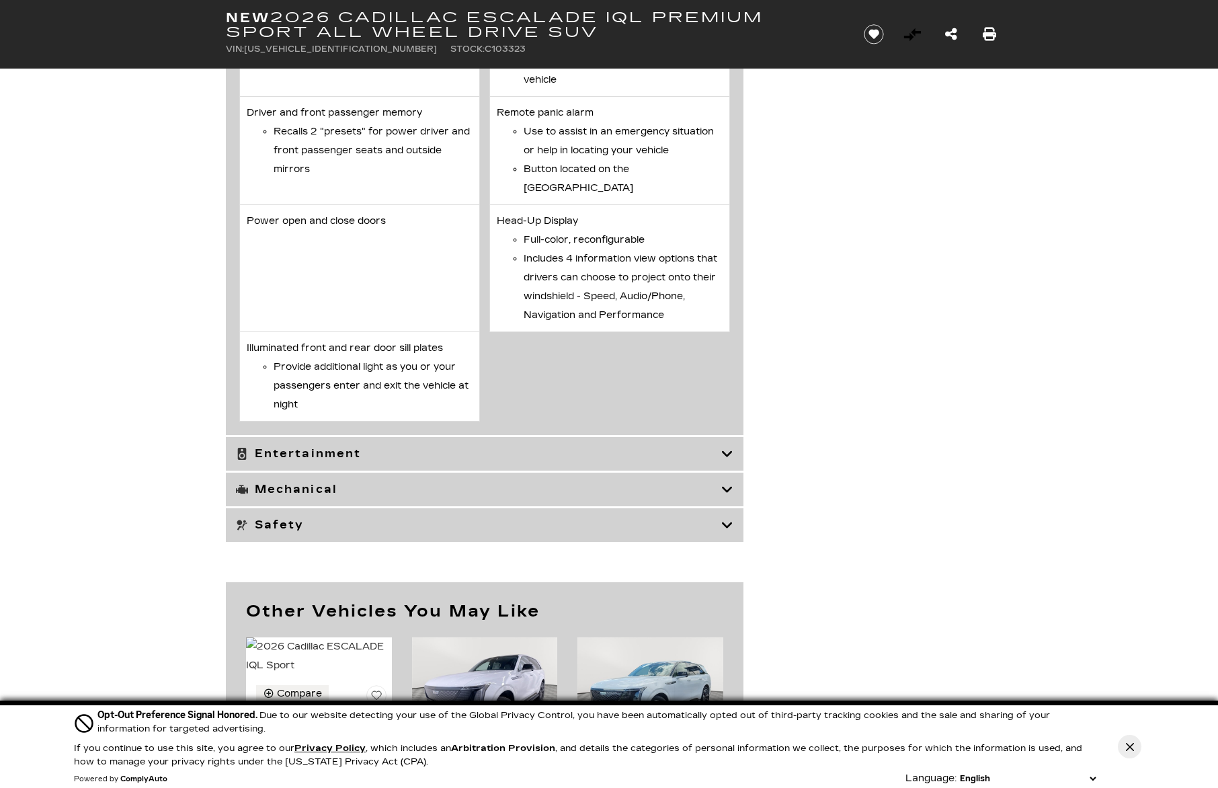
click at [395, 483] on h3 "Mechanical" at bounding box center [478, 489] width 485 height 13
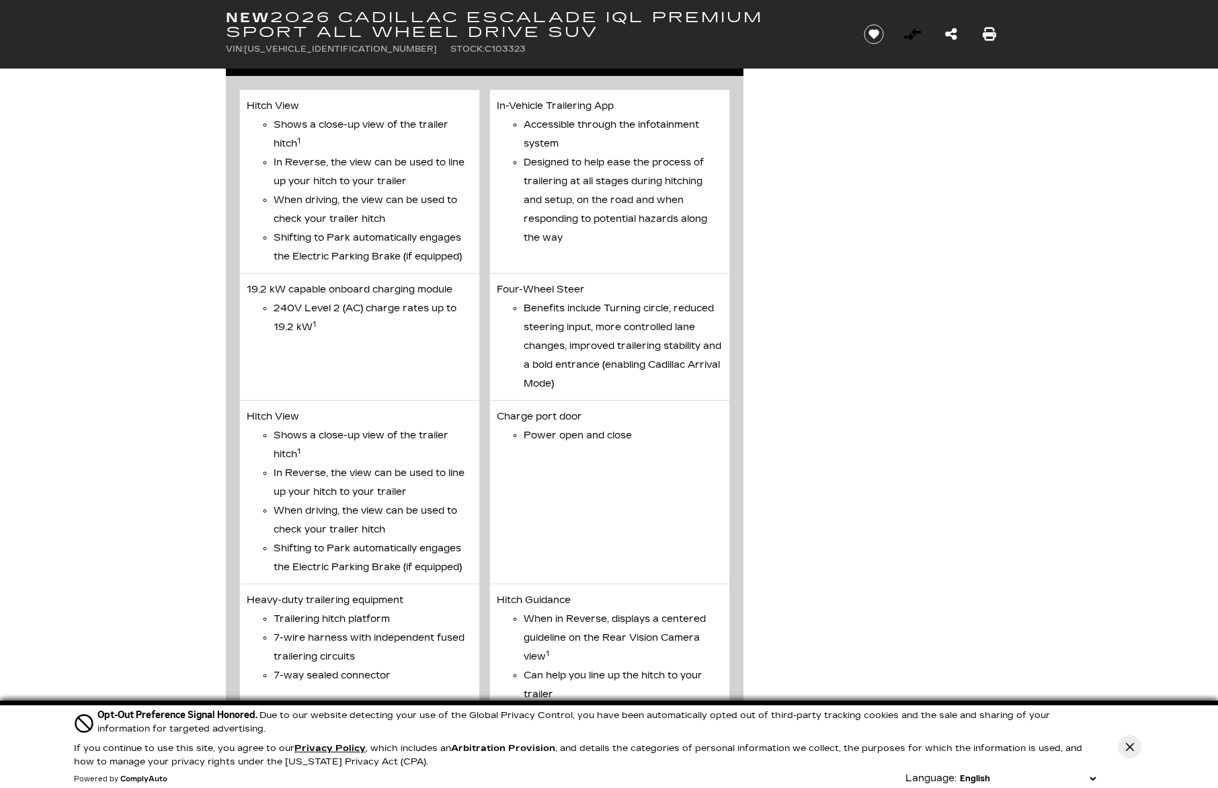
scroll to position [4784, 0]
